Goal: Check status: Check status

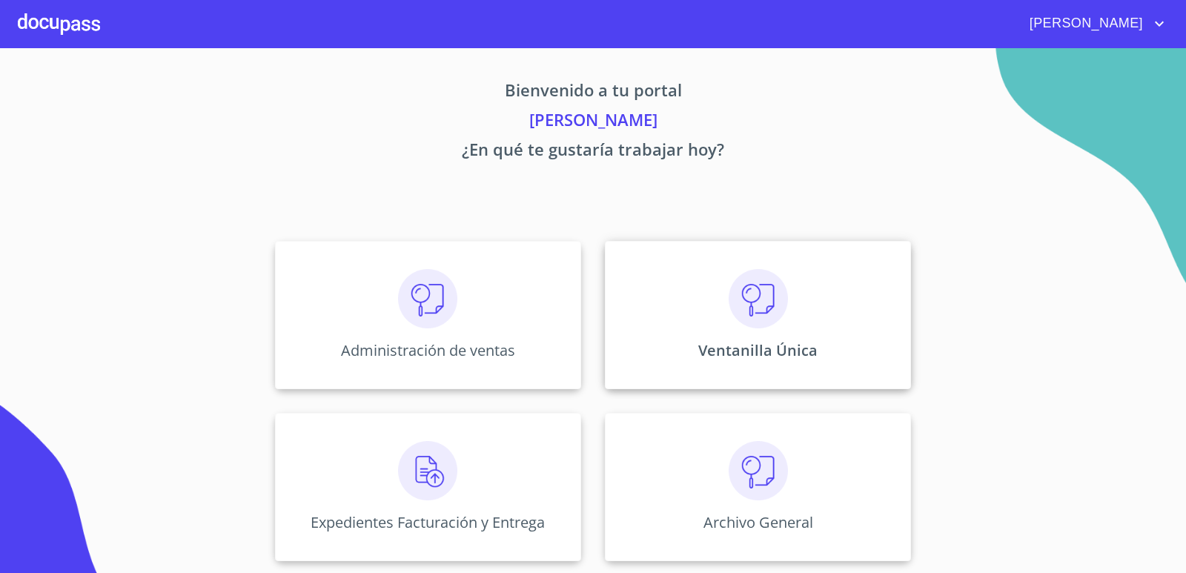
click at [681, 305] on div "Ventanilla Única" at bounding box center [758, 315] width 306 height 148
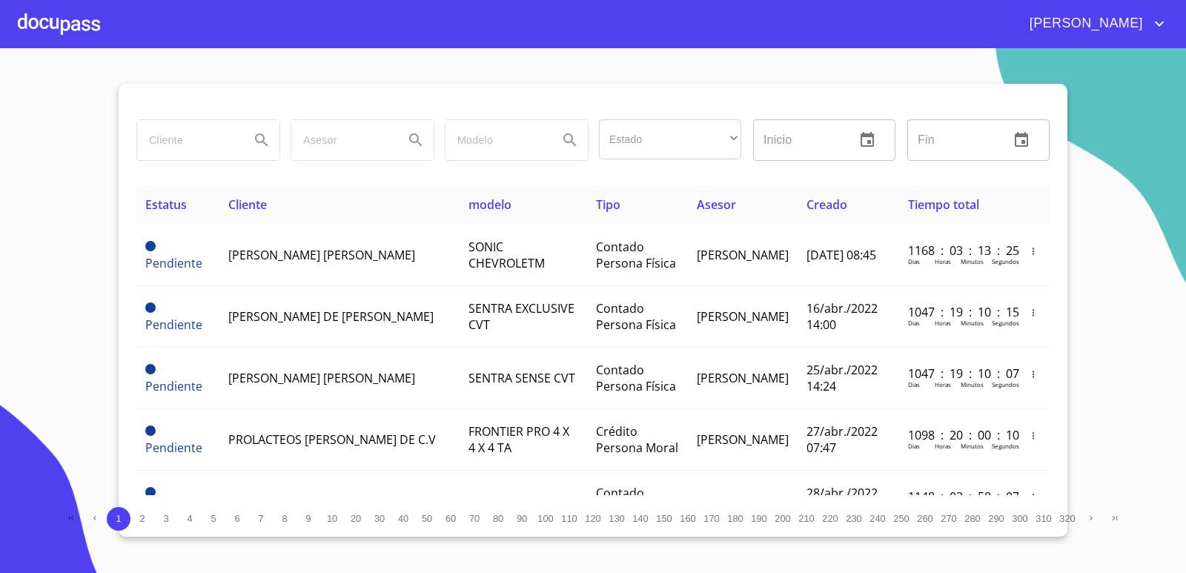
click at [168, 135] on input "search" at bounding box center [187, 140] width 101 height 40
type input "[PERSON_NAME]"
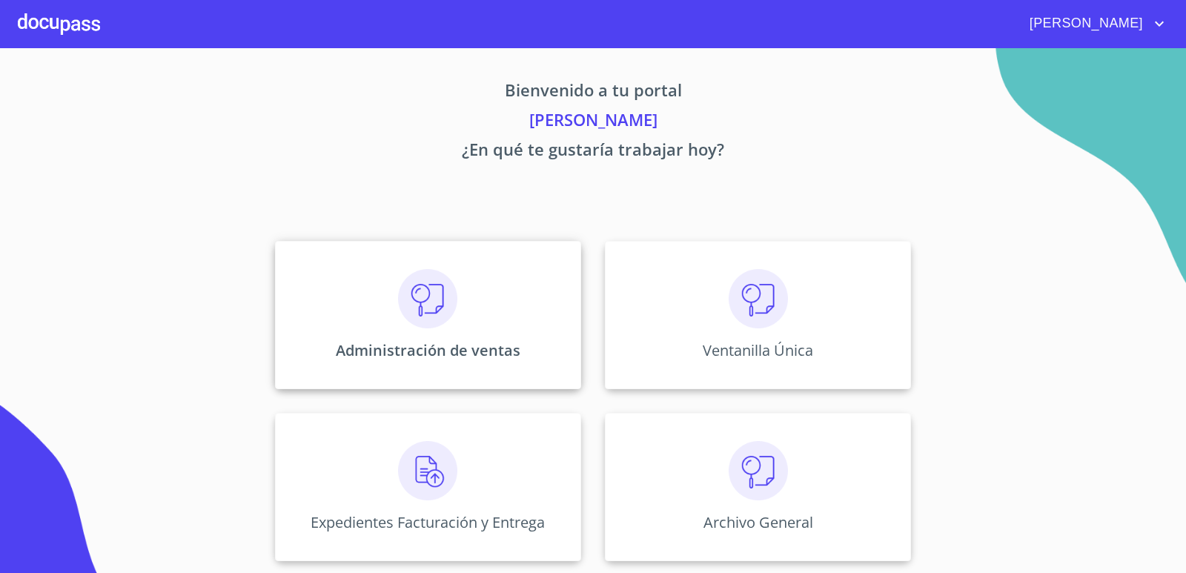
click at [466, 289] on div "Administración de ventas" at bounding box center [428, 315] width 306 height 148
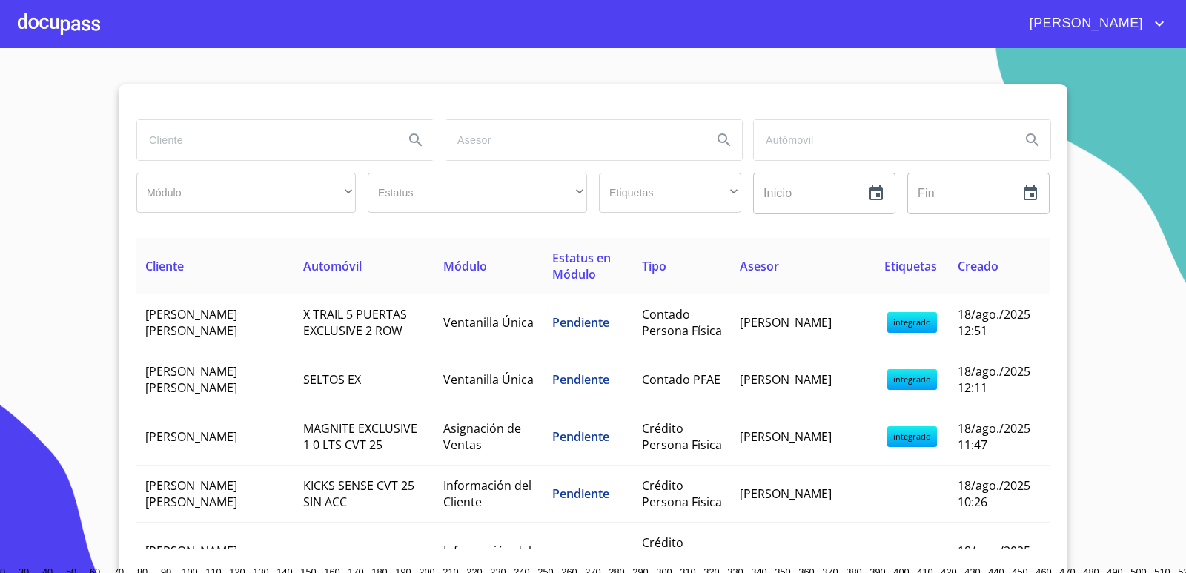
click at [247, 148] on input "search" at bounding box center [264, 140] width 255 height 40
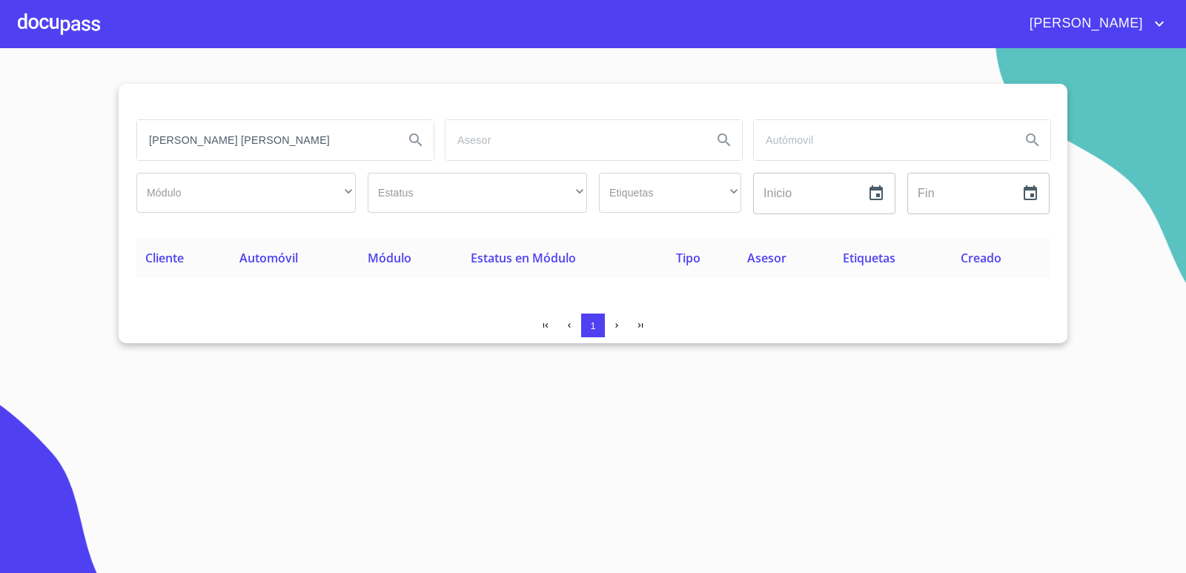
type input "[PERSON_NAME] [PERSON_NAME]"
